Goal: Task Accomplishment & Management: Complete application form

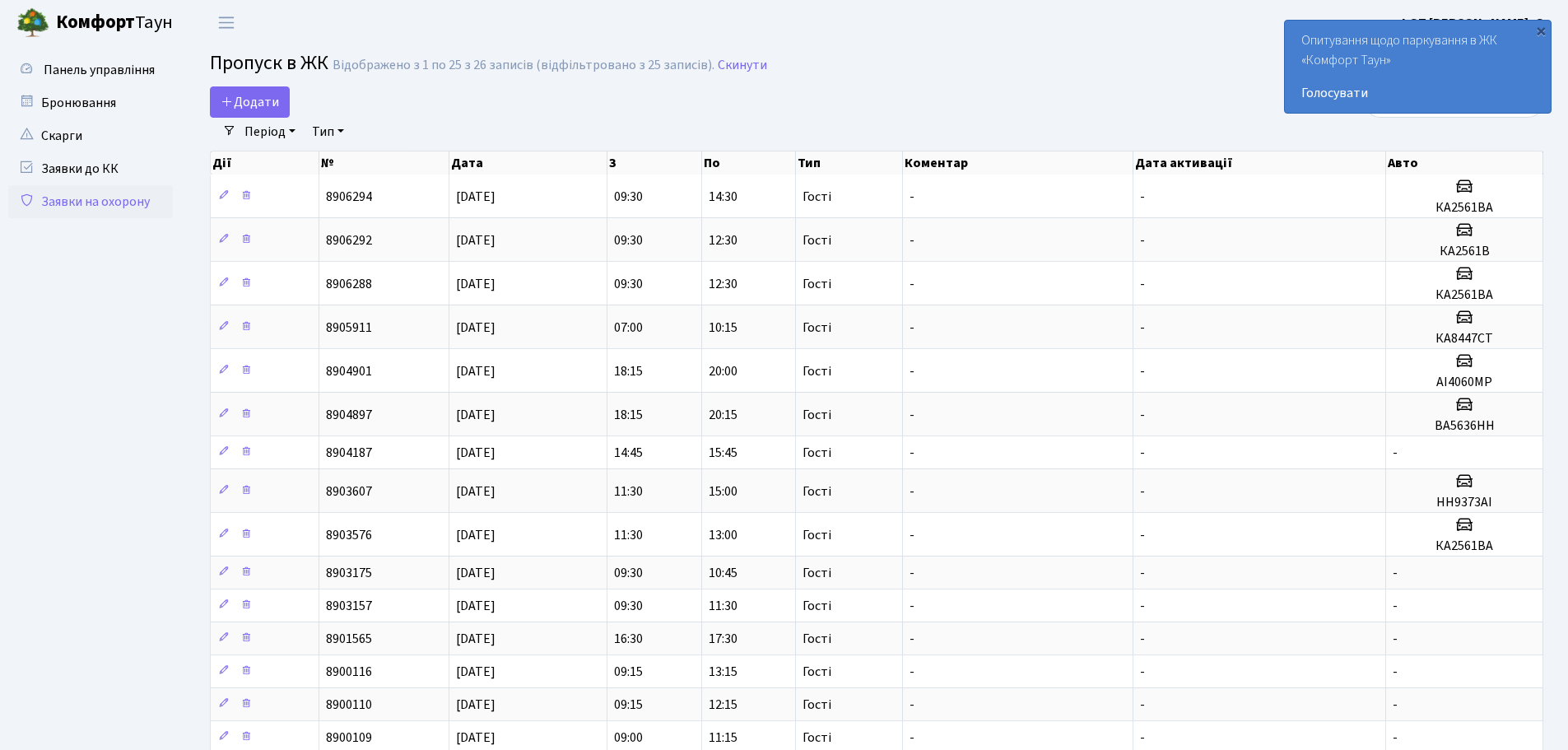
select select "25"
click at [251, 90] on link "Додати" at bounding box center [250, 102] width 80 height 31
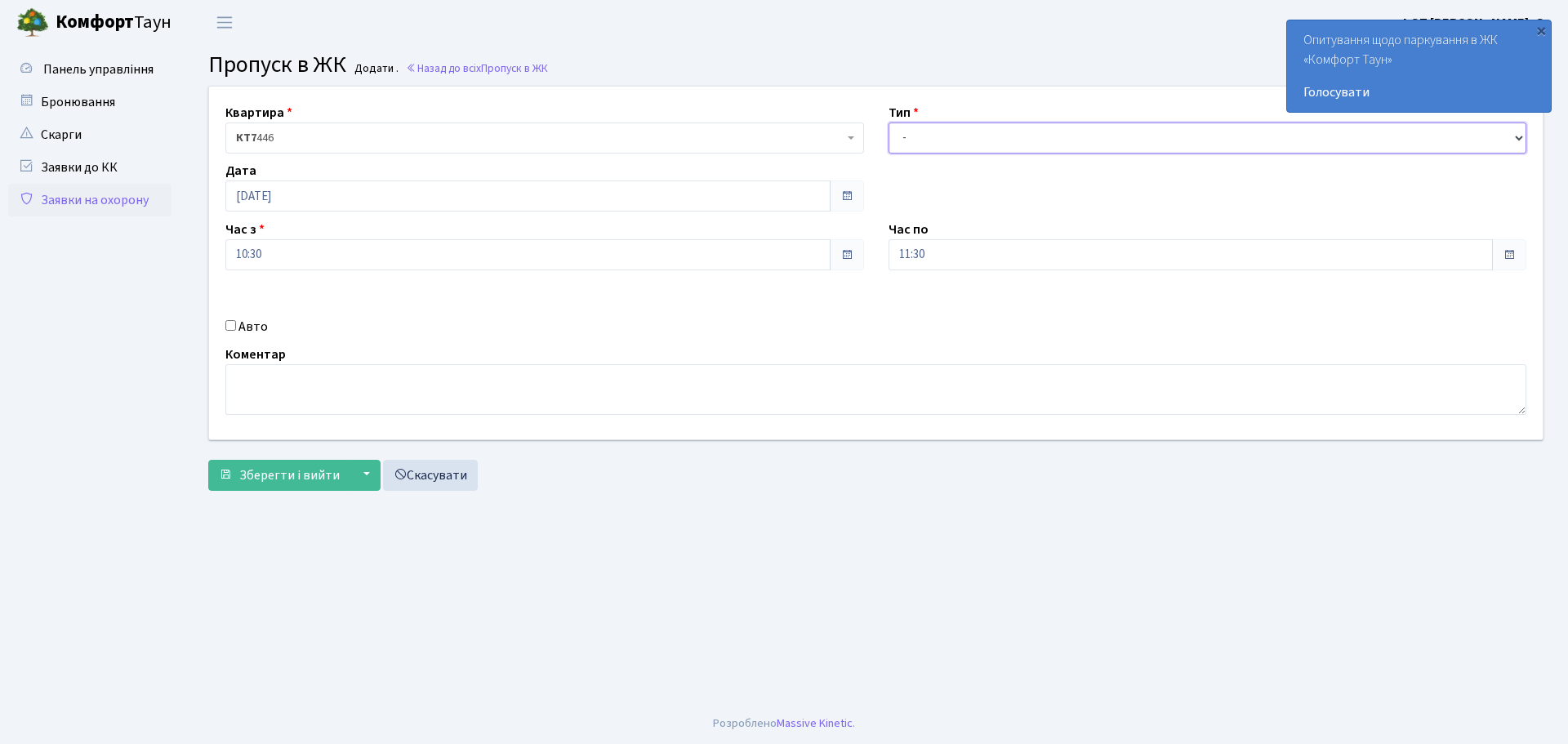
click at [940, 143] on select "- Доставка Таксі Гості Сервіс" at bounding box center [1208, 138] width 639 height 31
select select "3"
click at [889, 123] on select "- Доставка Таксі Гості Сервіс" at bounding box center [1208, 138] width 639 height 31
click at [299, 486] on button "Зберегти і вийти" at bounding box center [279, 476] width 142 height 31
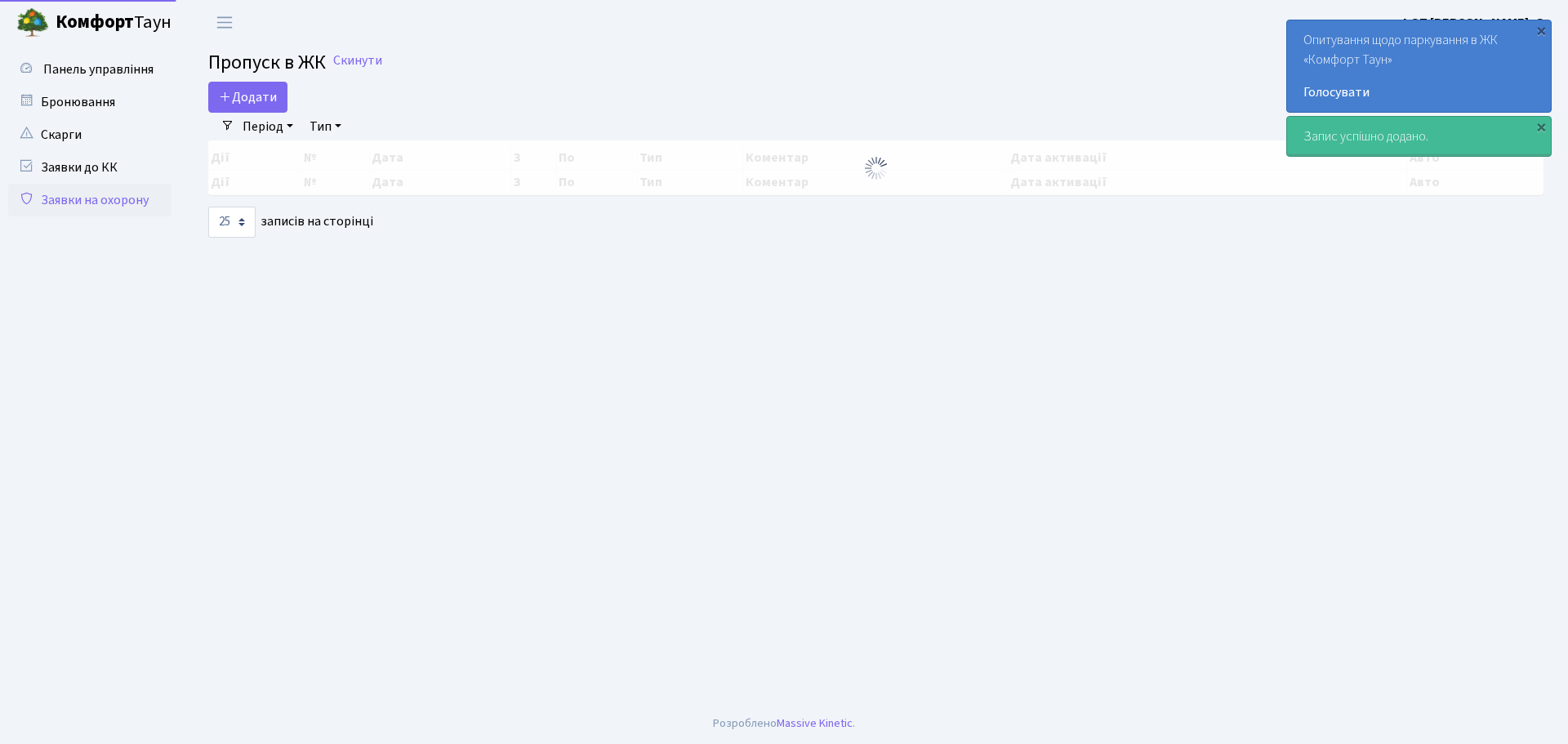
select select "25"
